Goal: Task Accomplishment & Management: Use online tool/utility

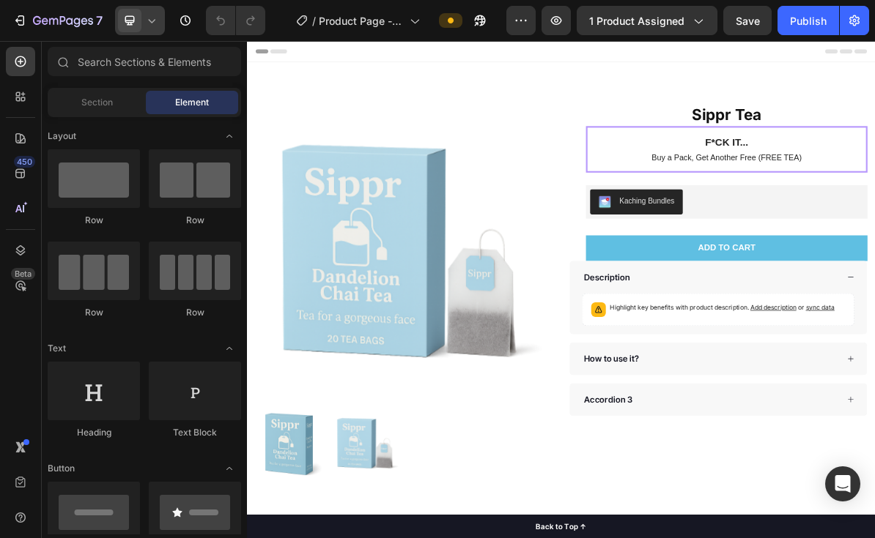
click at [141, 34] on div at bounding box center [140, 20] width 50 height 29
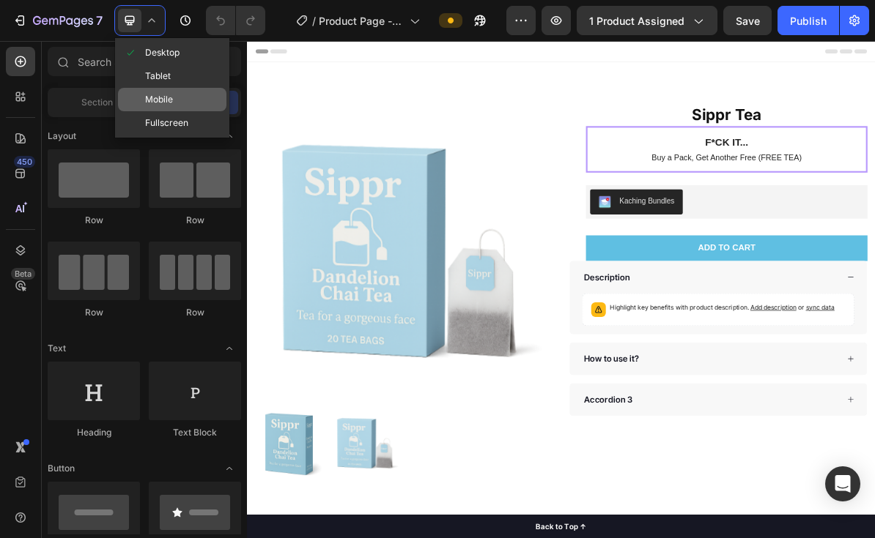
click at [165, 111] on div "Mobile" at bounding box center [172, 122] width 108 height 23
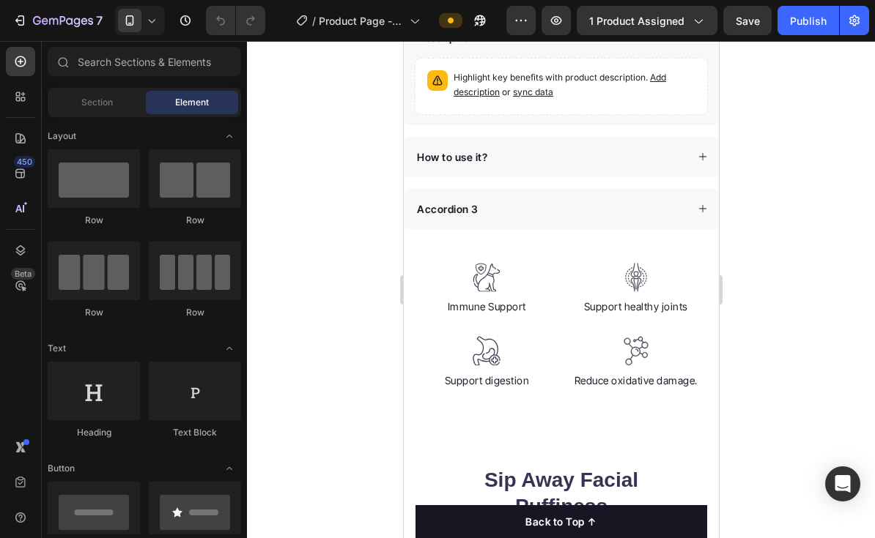
scroll to position [680, 0]
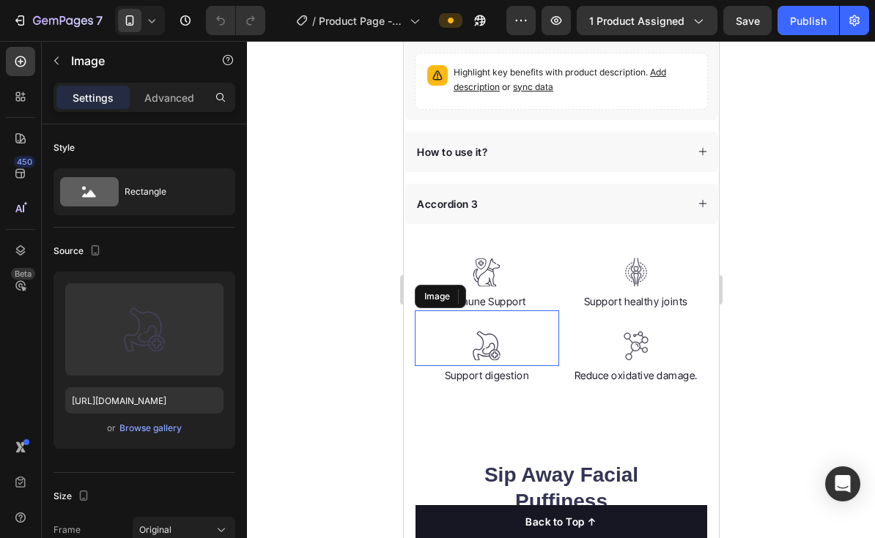
click at [426, 331] on div at bounding box center [486, 346] width 144 height 30
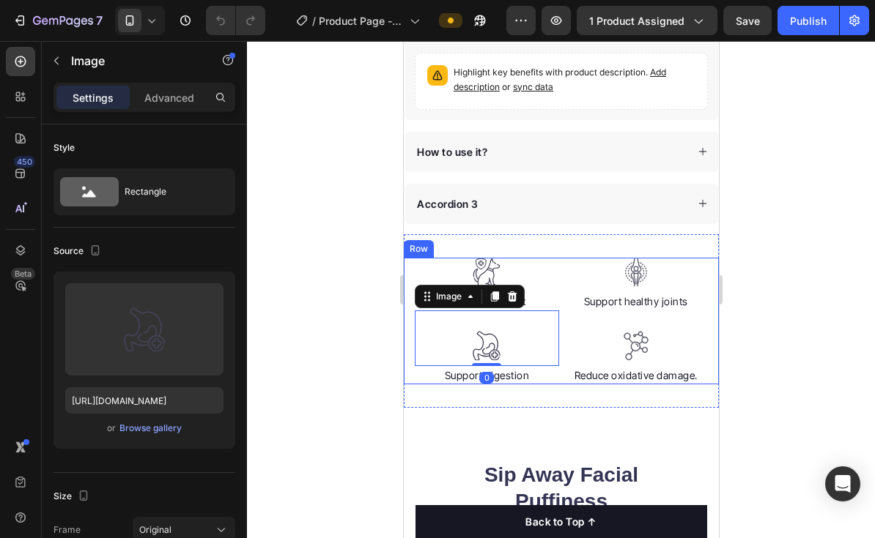
click at [407, 263] on div "Image Immune Support Text block Image 0 Support digestion Text block Image Supp…" at bounding box center [560, 321] width 315 height 127
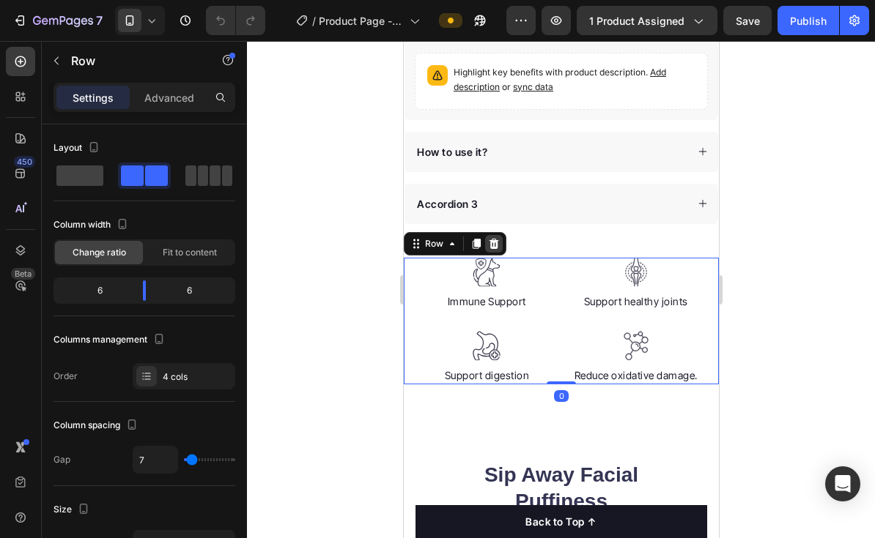
click at [496, 242] on icon at bounding box center [494, 243] width 10 height 10
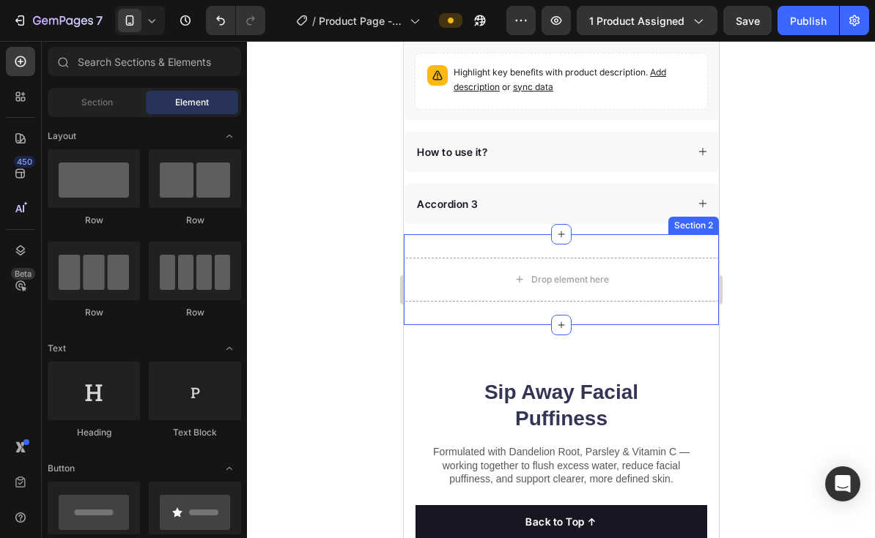
click at [496, 242] on div "Drop element here Section 2" at bounding box center [560, 279] width 315 height 91
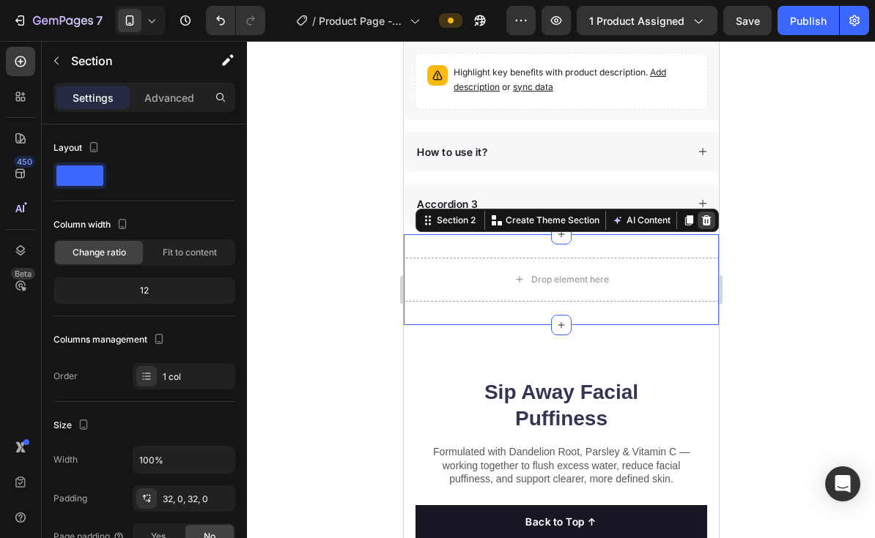
click at [708, 218] on icon at bounding box center [706, 220] width 10 height 10
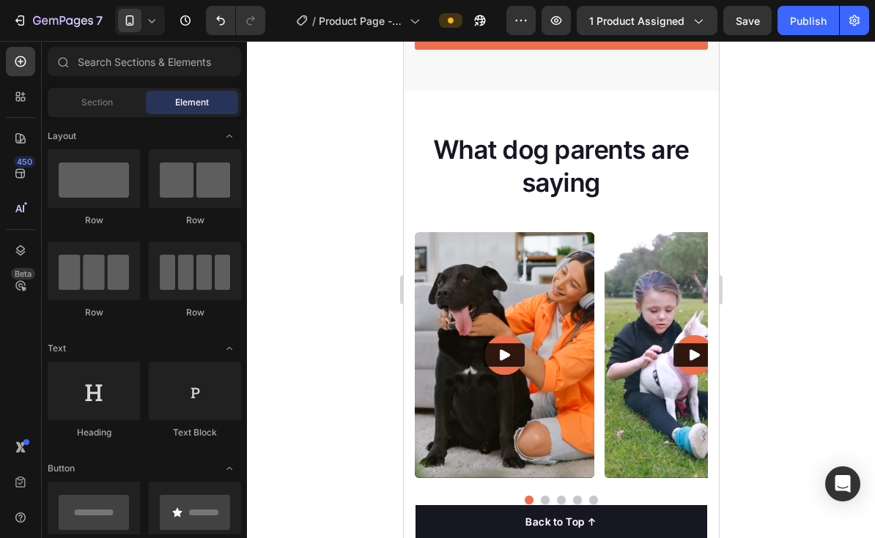
scroll to position [2357, 0]
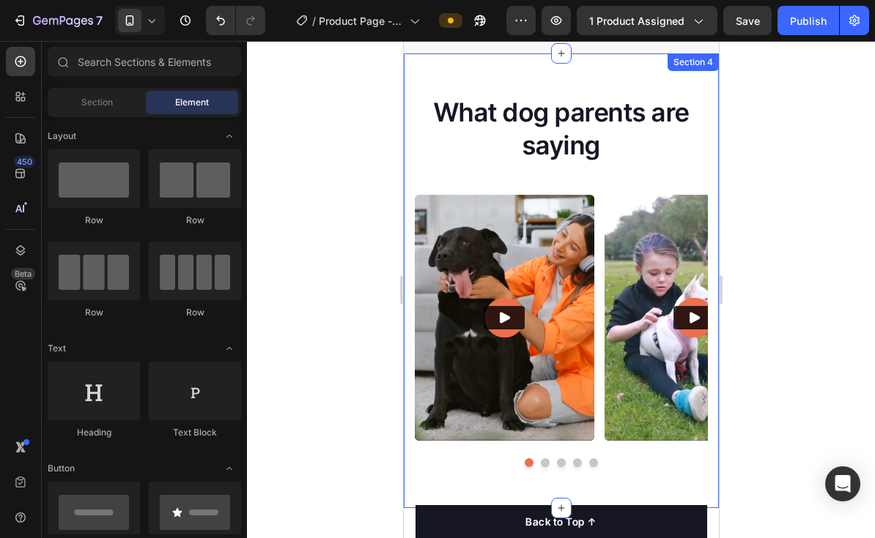
click at [687, 75] on div "What dog parents are saying Heading Video Video Video Video Video Carousel Row …" at bounding box center [560, 280] width 315 height 455
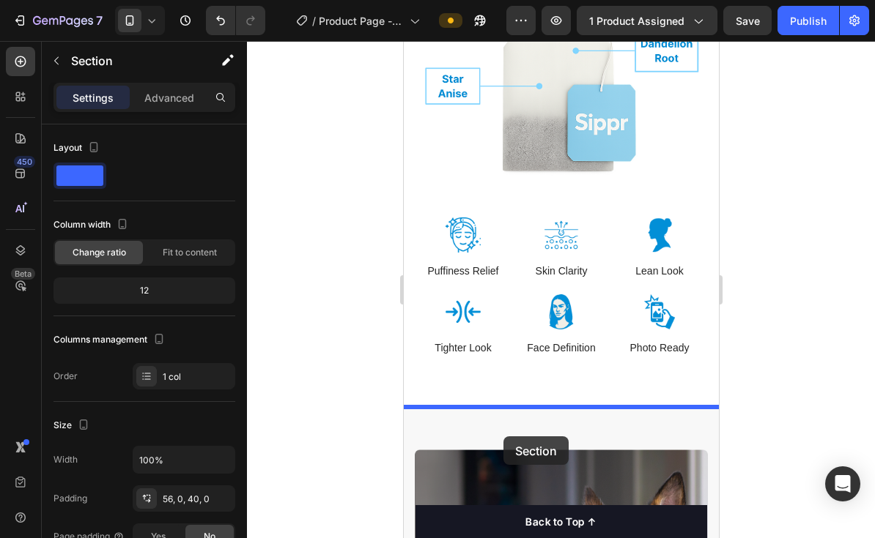
scroll to position [1111, 0]
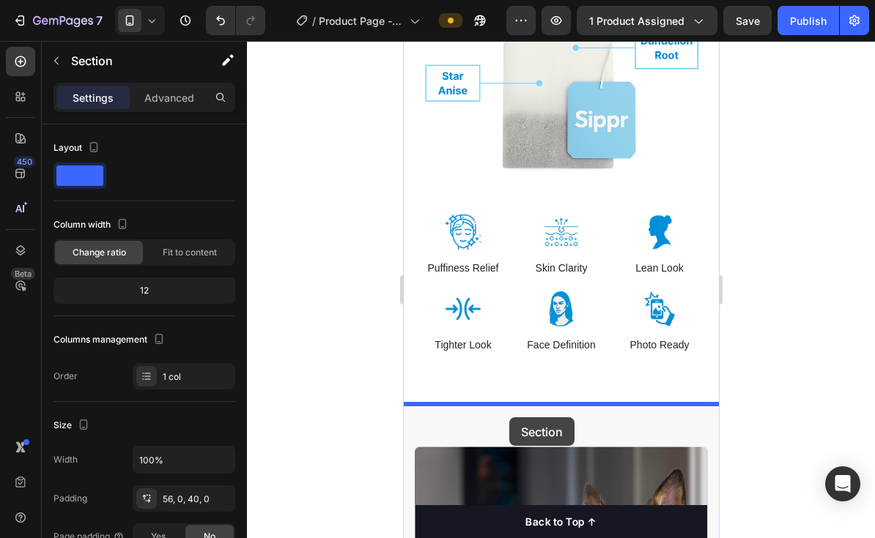
drag, startPoint x: 445, startPoint y: 68, endPoint x: 508, endPoint y: 418, distance: 355.2
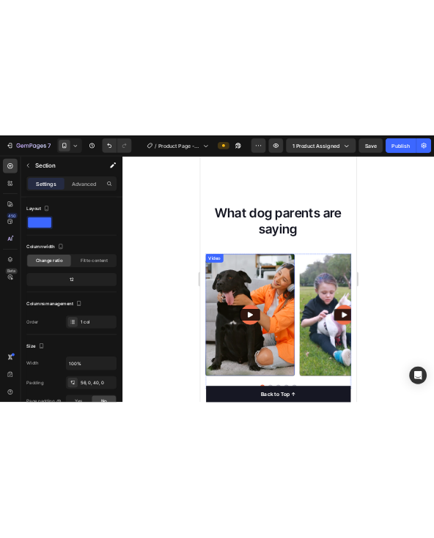
scroll to position [1445, 0]
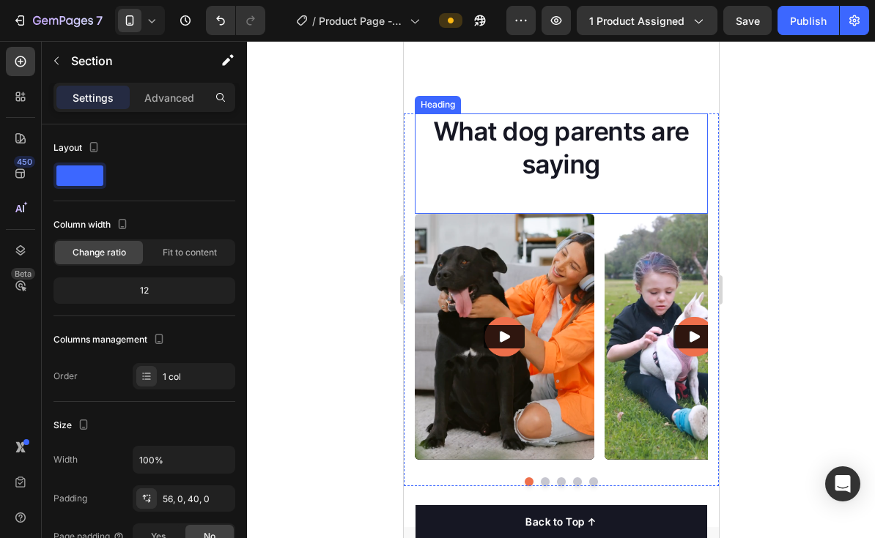
click at [566, 117] on h2 "What dog parents are saying" at bounding box center [560, 149] width 293 height 70
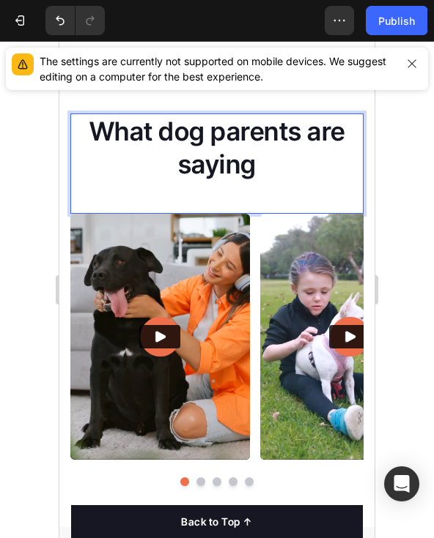
click at [241, 150] on p "What dog parents are saying" at bounding box center [217, 148] width 290 height 67
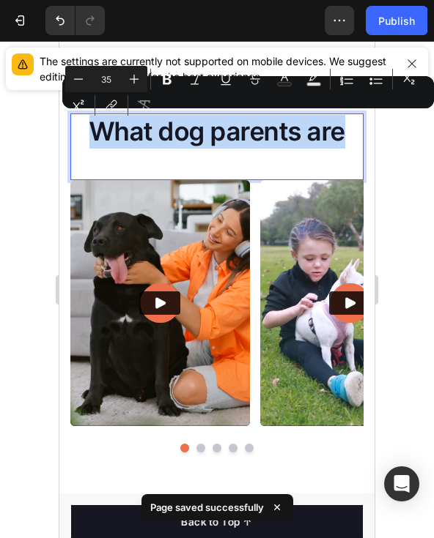
copy p "What dog parents are"
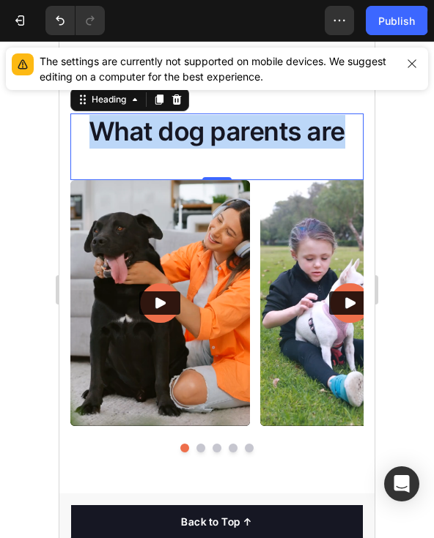
click at [234, 121] on p "What dog parents are" at bounding box center [217, 132] width 290 height 34
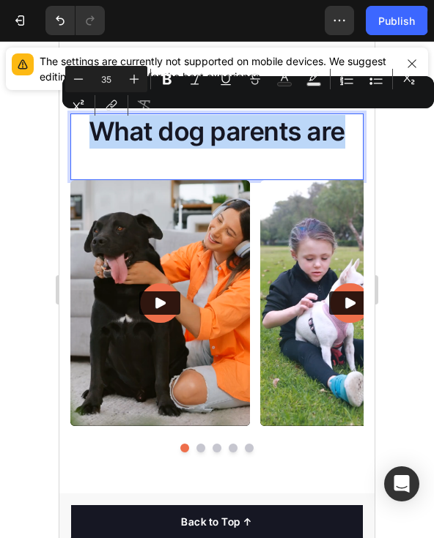
click at [234, 121] on p "What dog parents are" at bounding box center [217, 132] width 290 height 34
click at [277, 148] on h2 "What dog parents are" at bounding box center [216, 132] width 293 height 37
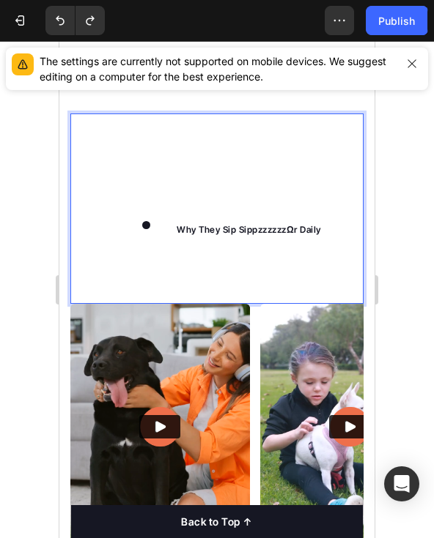
click at [256, 161] on p "Rich Text Editor. Editing area: main" at bounding box center [217, 148] width 290 height 67
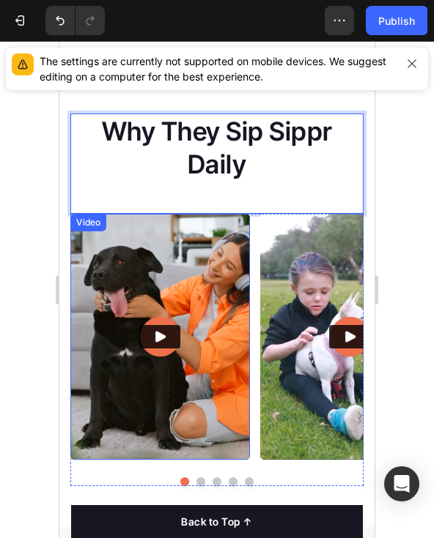
click at [220, 256] on img at bounding box center [159, 337] width 179 height 246
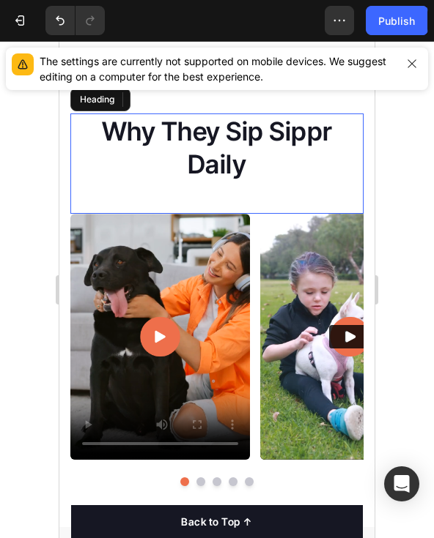
click at [268, 185] on div "Why They Sip Sippr Daily Heading" at bounding box center [216, 164] width 293 height 100
click at [260, 169] on p "Why They Sip Sippr Daily" at bounding box center [217, 148] width 290 height 67
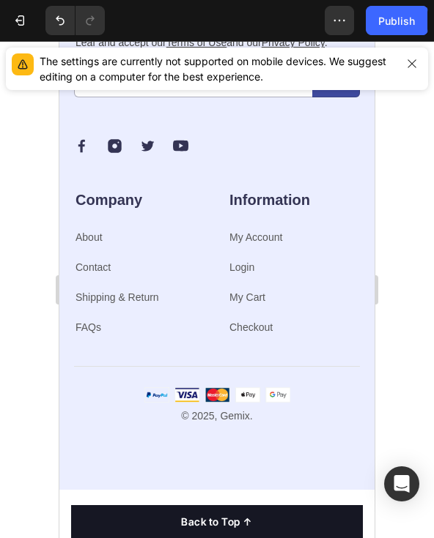
scroll to position [6763, 0]
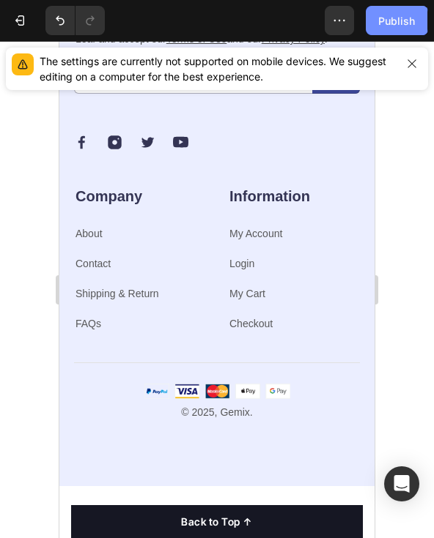
click at [399, 13] on div "Publish" at bounding box center [396, 20] width 37 height 15
